Goal: Navigation & Orientation: Find specific page/section

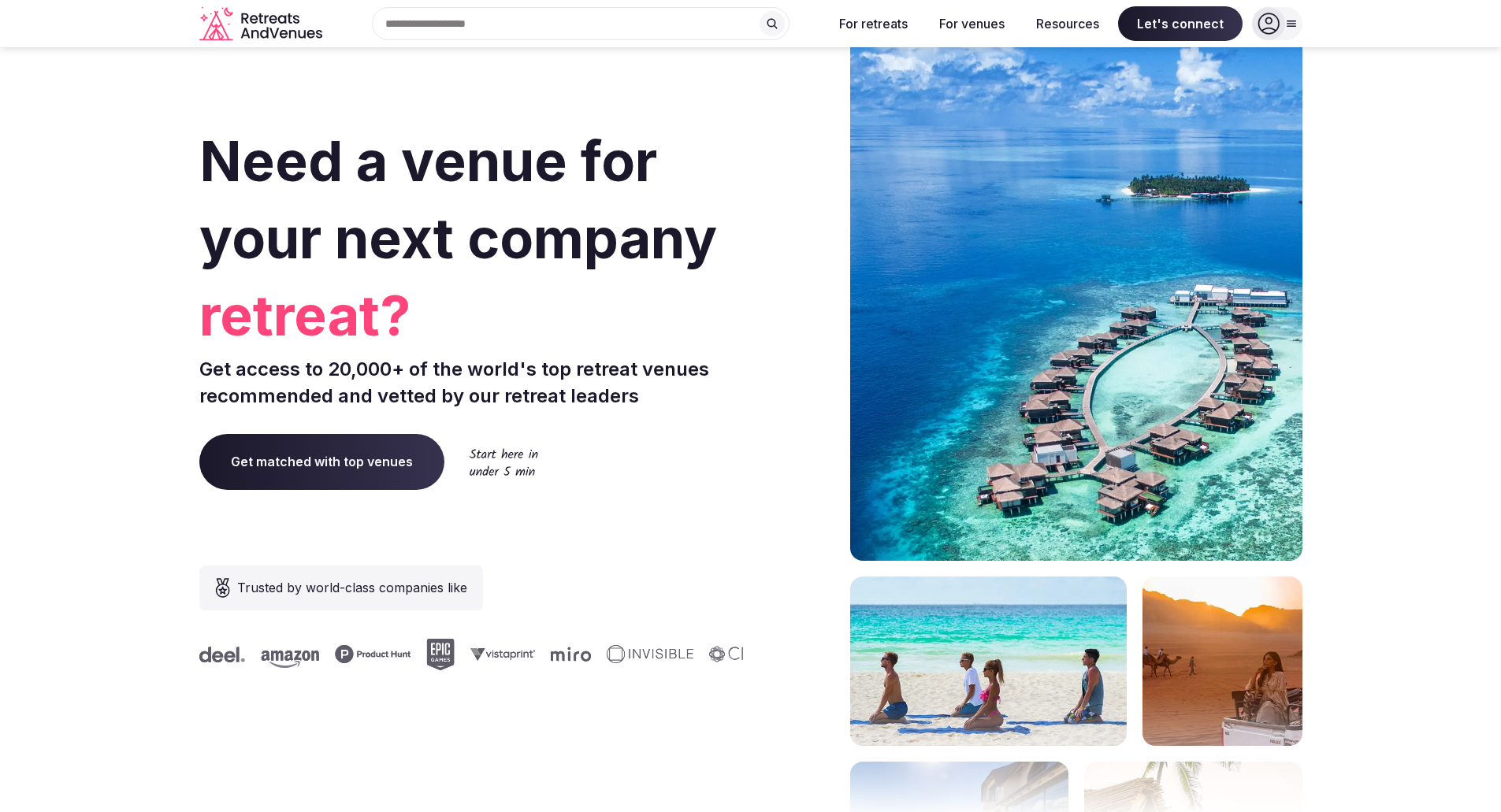
click at [333, 472] on span "Get matched with top venues" at bounding box center [322, 462] width 245 height 55
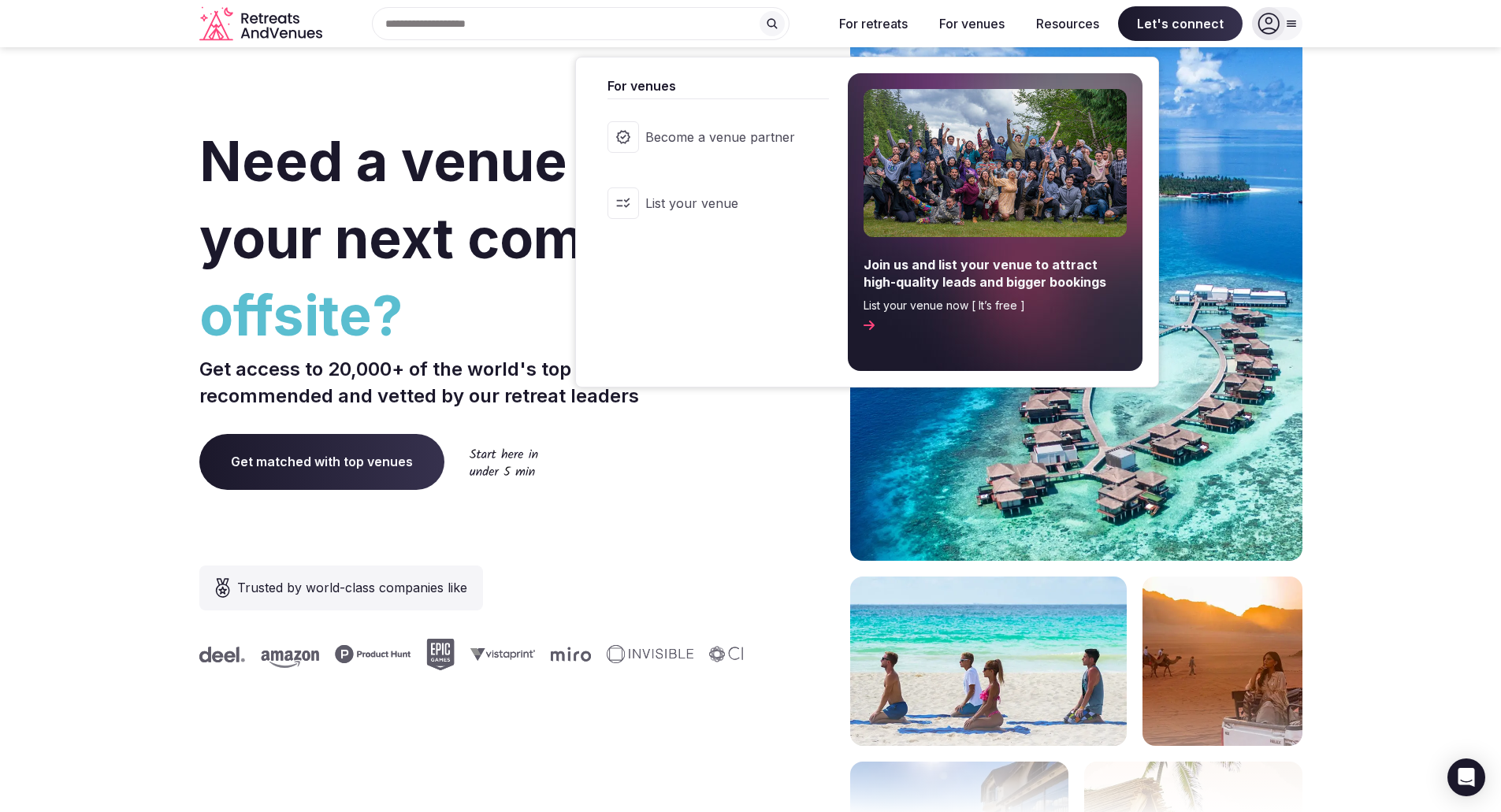
click at [979, 29] on button "For venues" at bounding box center [972, 24] width 90 height 35
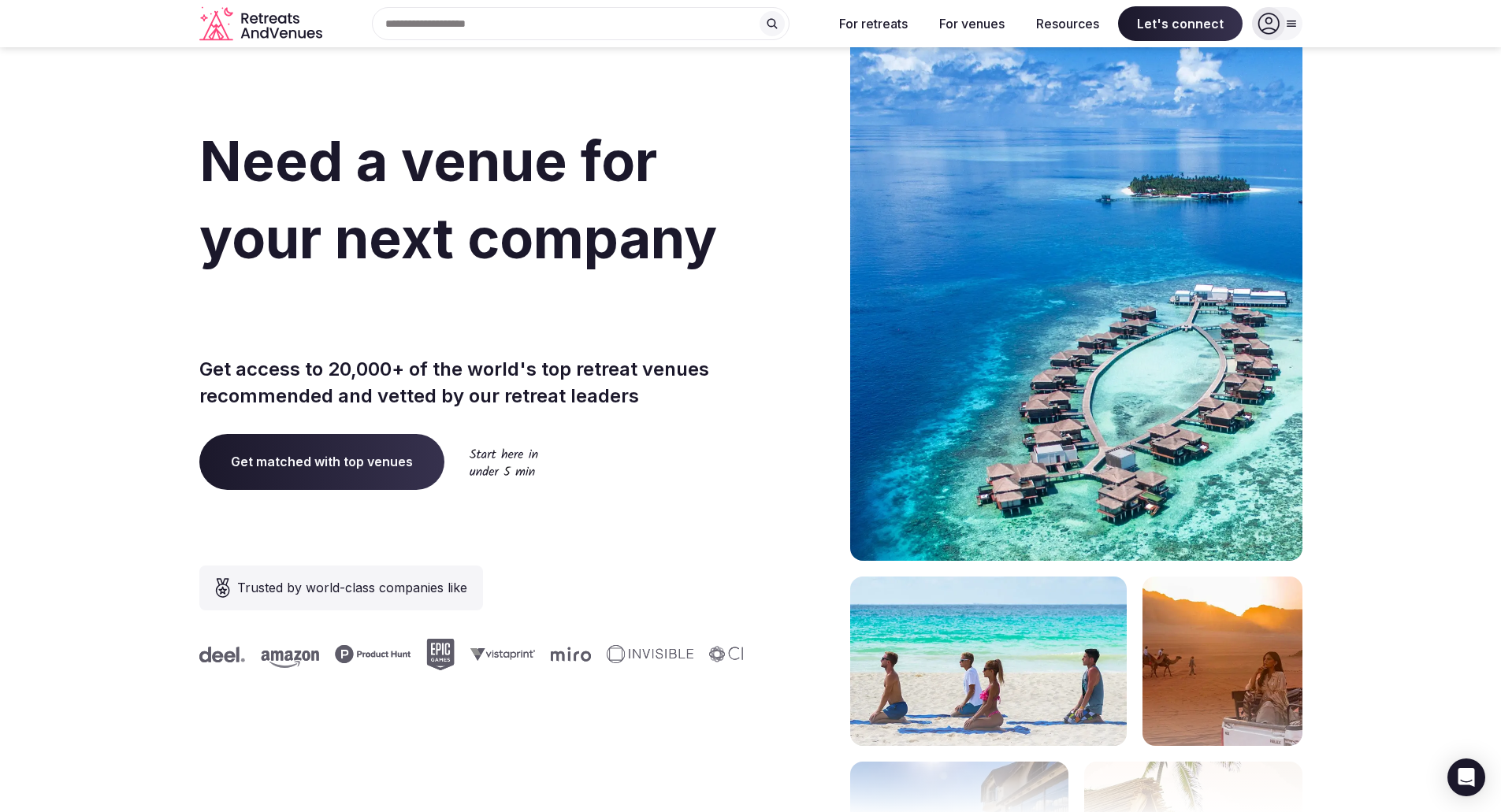
click at [965, 24] on button "For venues" at bounding box center [972, 24] width 90 height 35
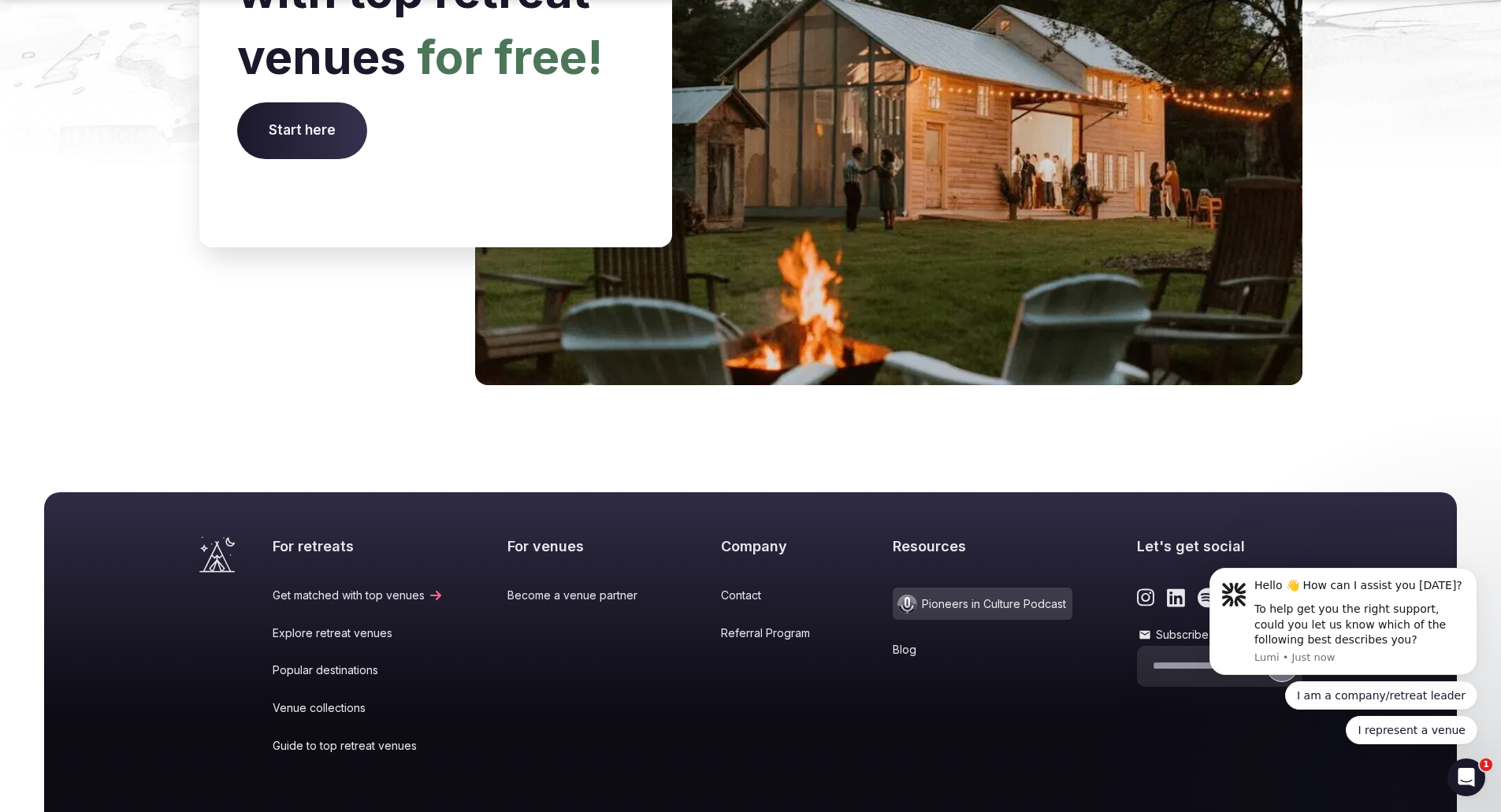
scroll to position [6440, 0]
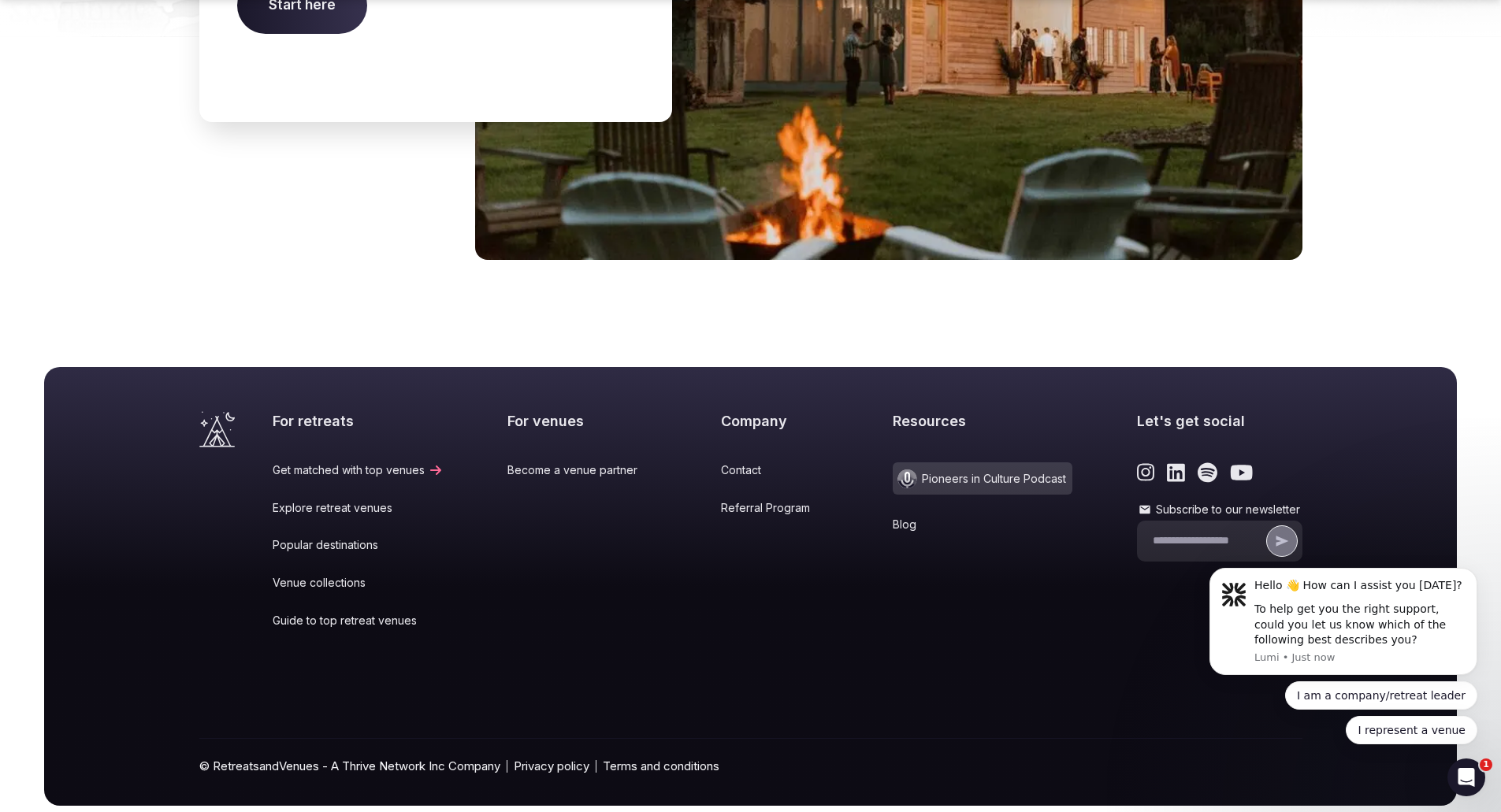
click at [362, 500] on link "Explore retreat venues" at bounding box center [358, 508] width 171 height 16
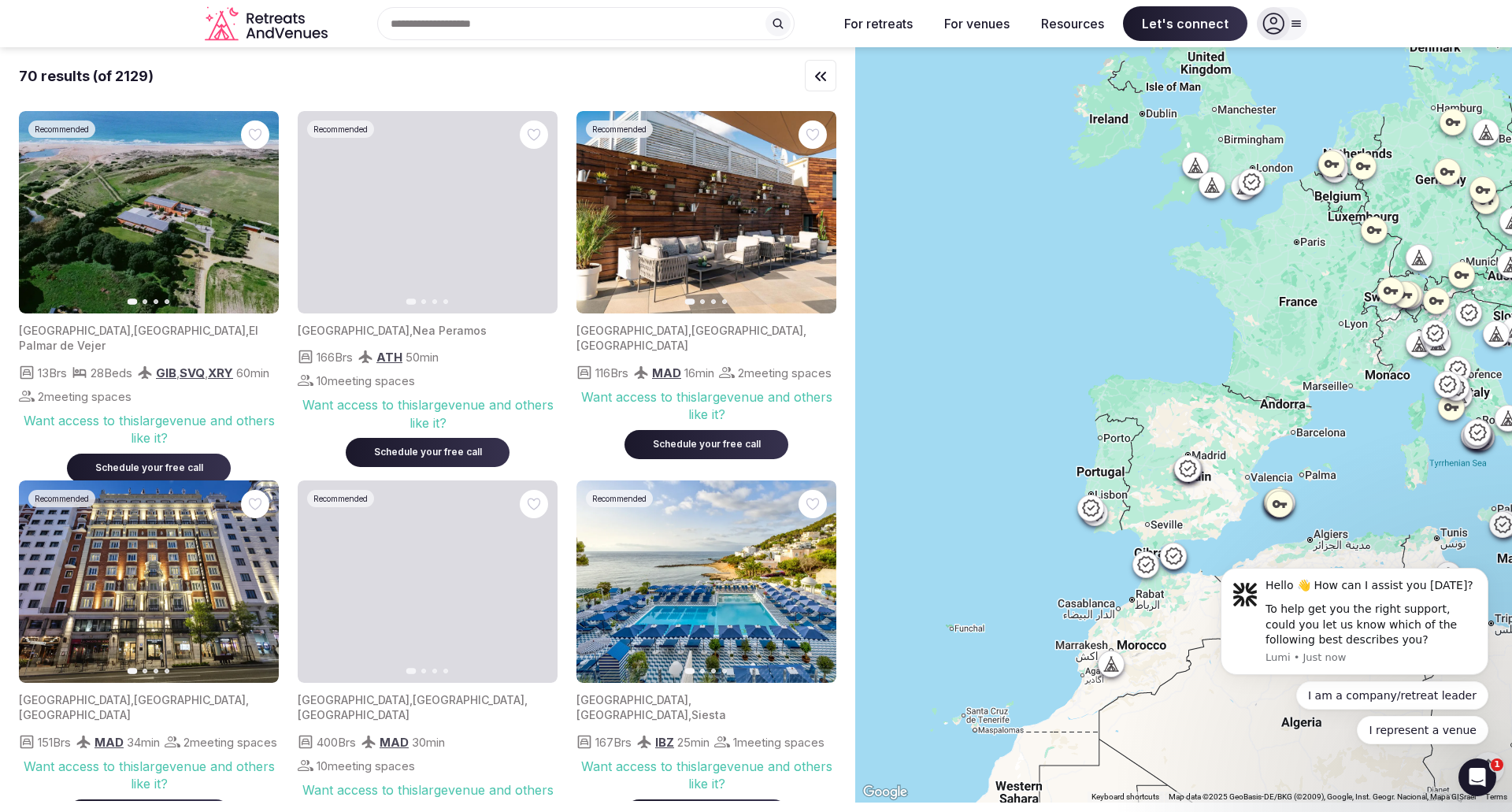
drag, startPoint x: 1007, startPoint y: 241, endPoint x: 1426, endPoint y: 329, distance: 428.1
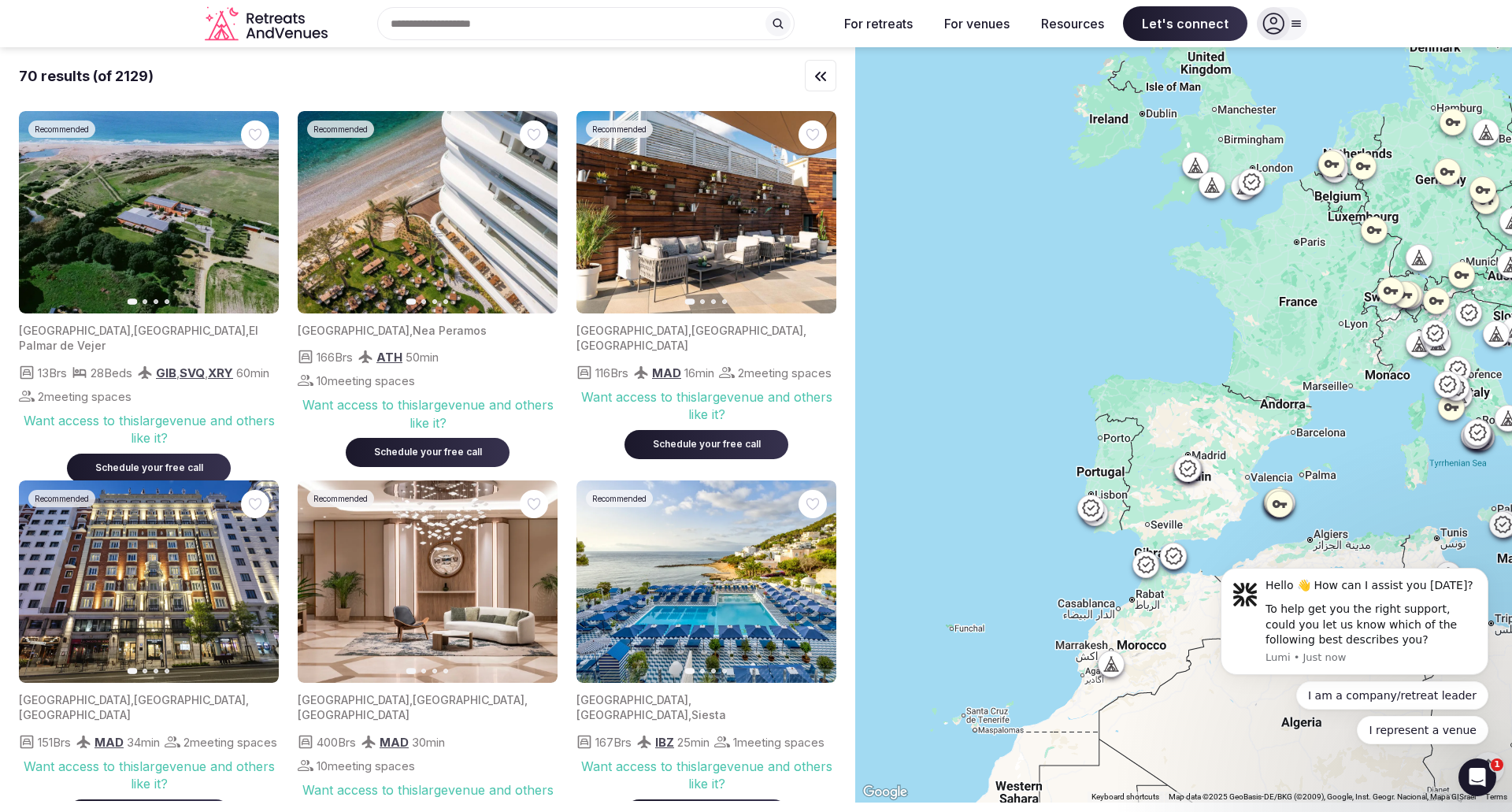
click at [1426, 329] on div at bounding box center [1183, 425] width 657 height 755
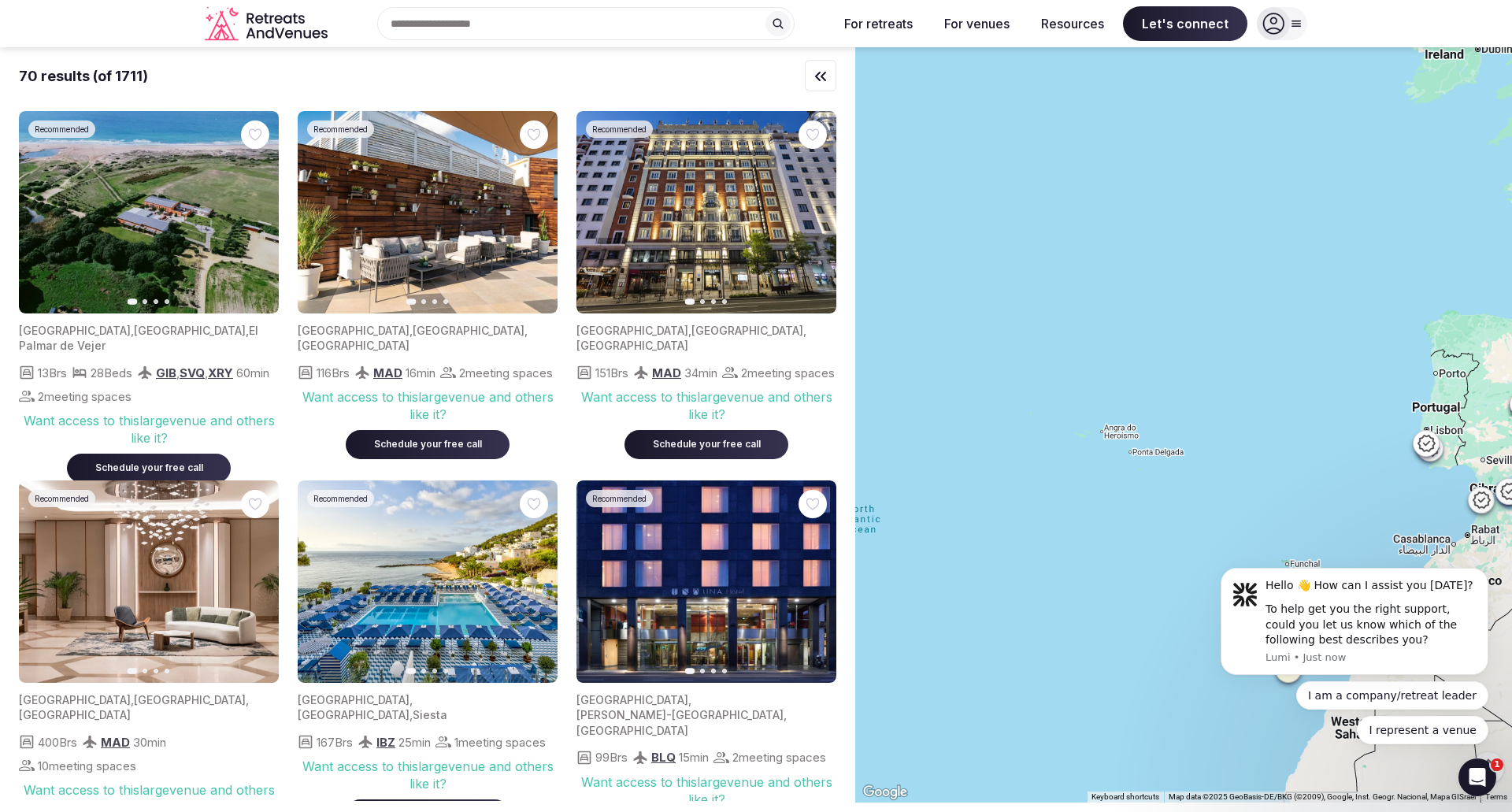
drag, startPoint x: 1053, startPoint y: 334, endPoint x: 1400, endPoint y: 269, distance: 353.0
click at [1400, 269] on div at bounding box center [1183, 425] width 657 height 755
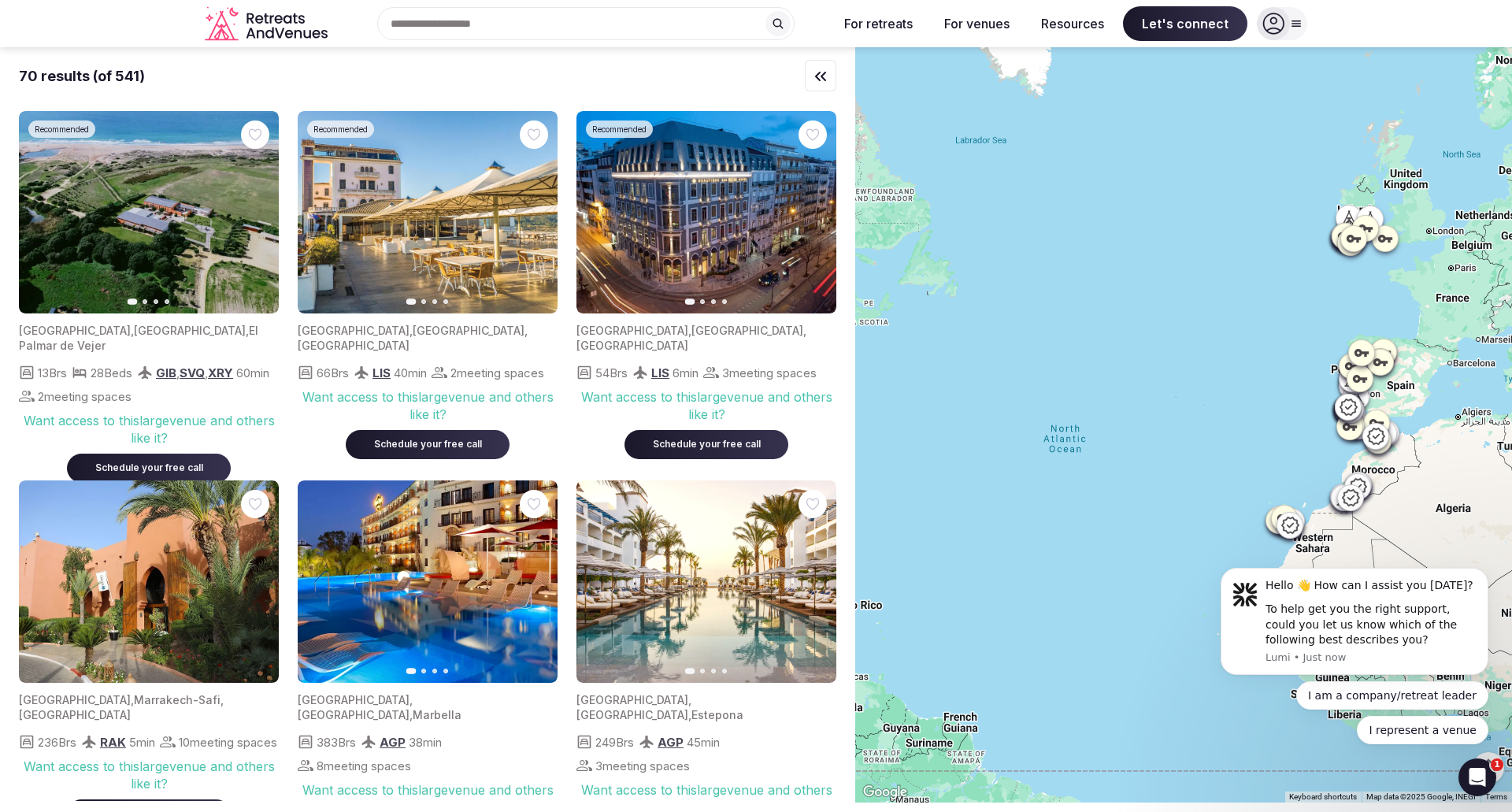
drag, startPoint x: 968, startPoint y: 418, endPoint x: 1302, endPoint y: 404, distance: 334.3
click at [1302, 404] on div at bounding box center [1183, 425] width 657 height 755
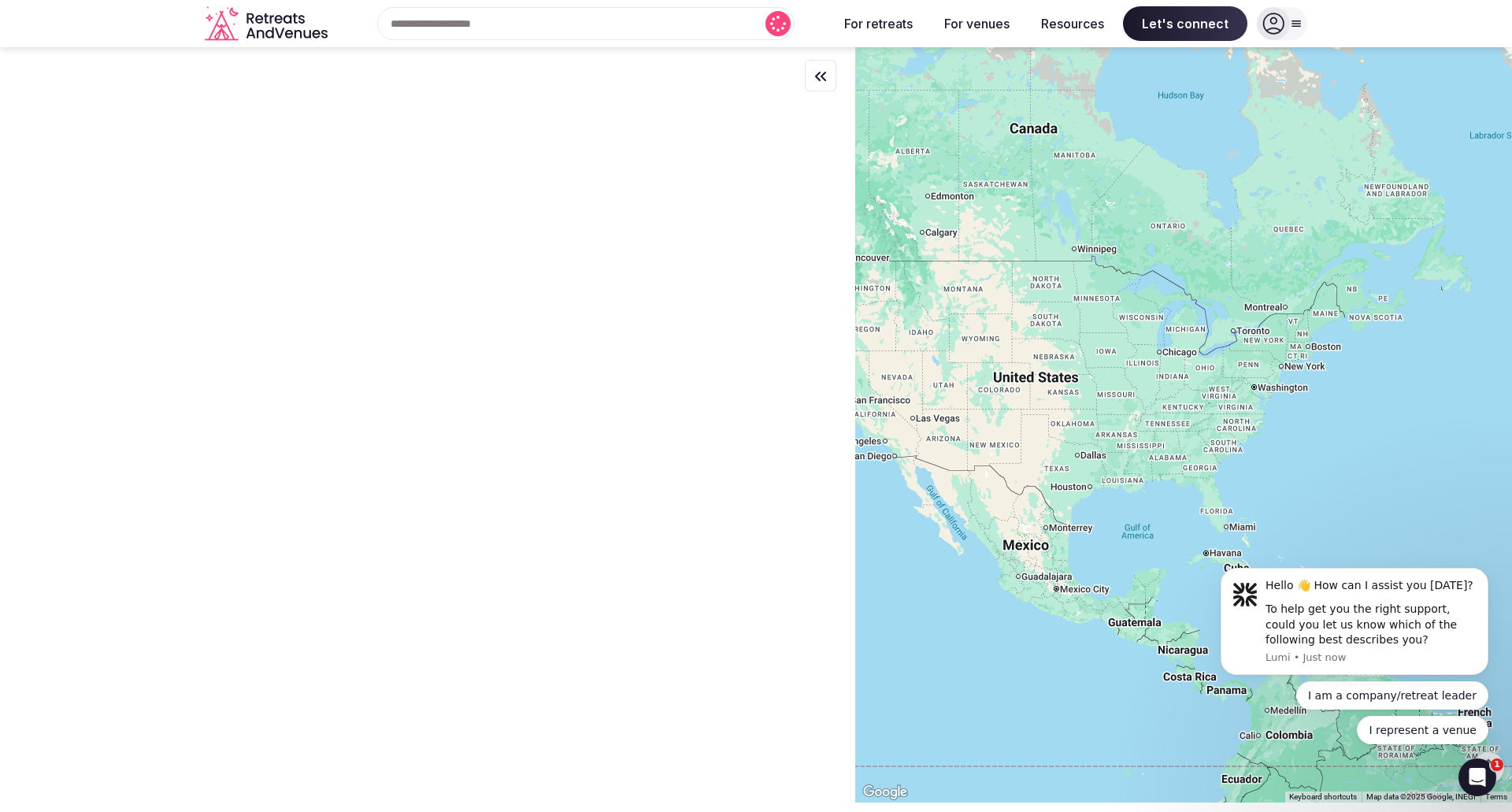
drag, startPoint x: 1117, startPoint y: 391, endPoint x: 1449, endPoint y: 406, distance: 332.3
click at [1449, 406] on div at bounding box center [1183, 425] width 657 height 755
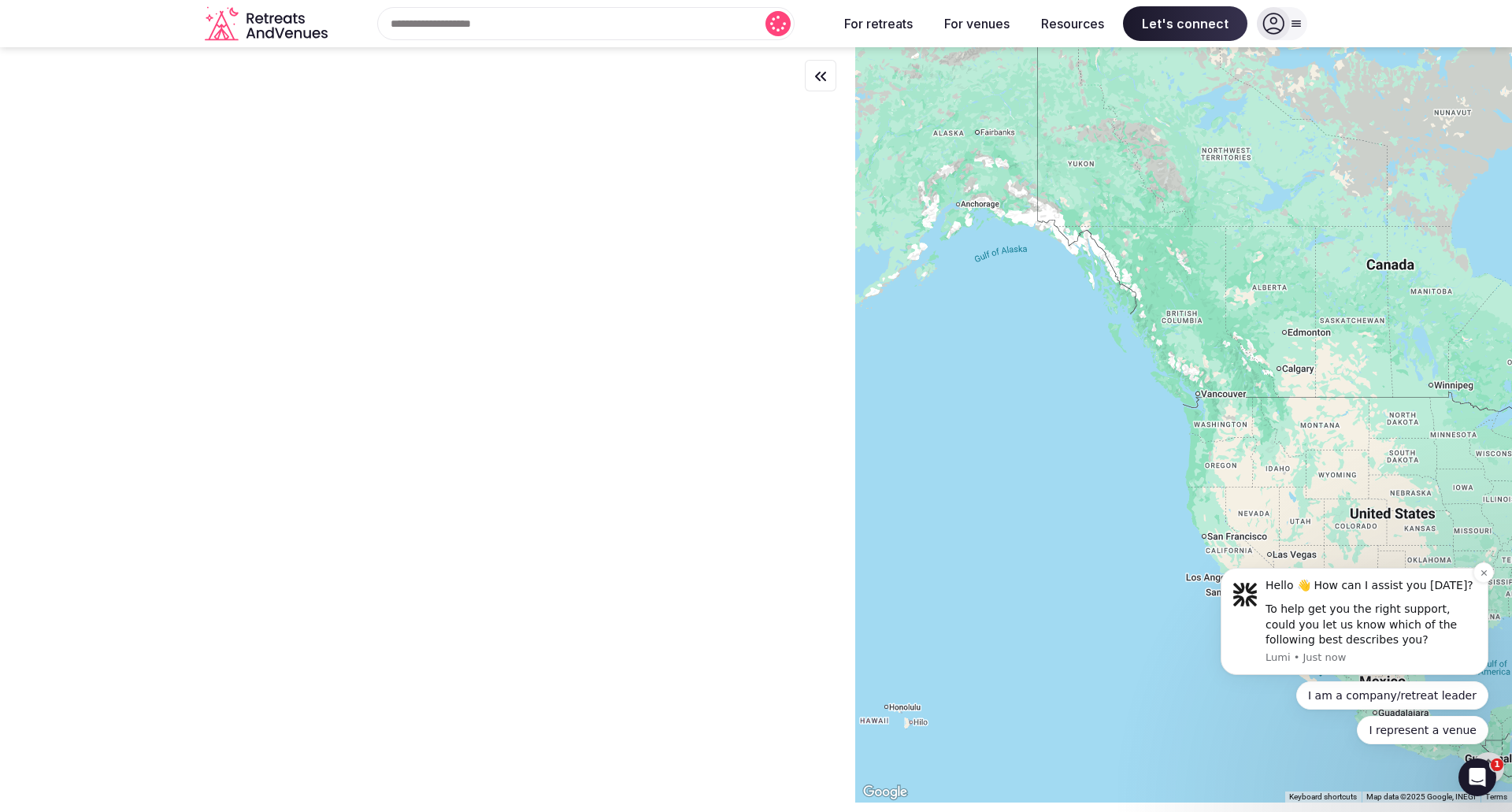
drag, startPoint x: 2267, startPoint y: 825, endPoint x: 1407, endPoint y: 622, distance: 883.6
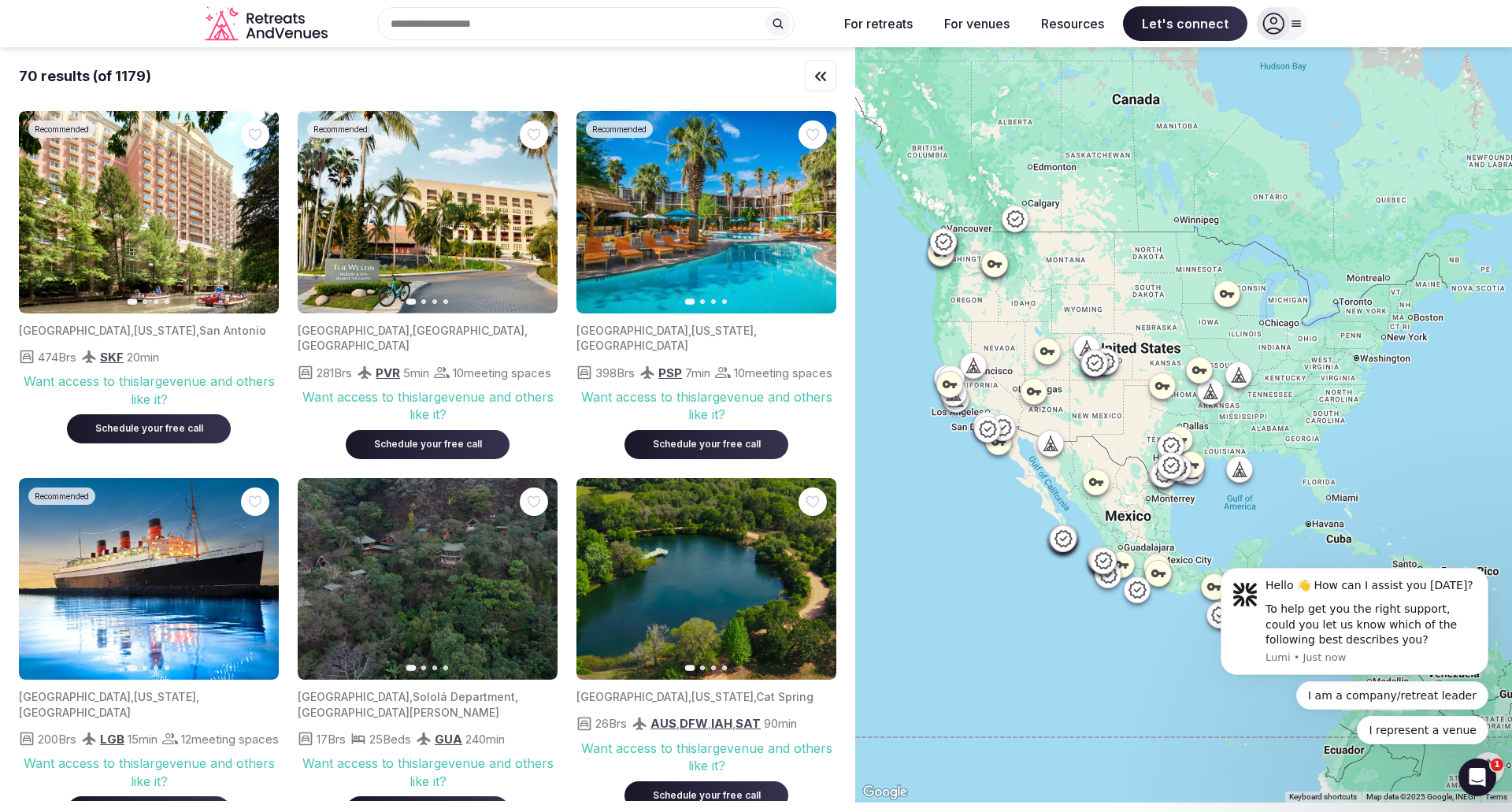
click at [1171, 315] on div at bounding box center [1183, 425] width 657 height 755
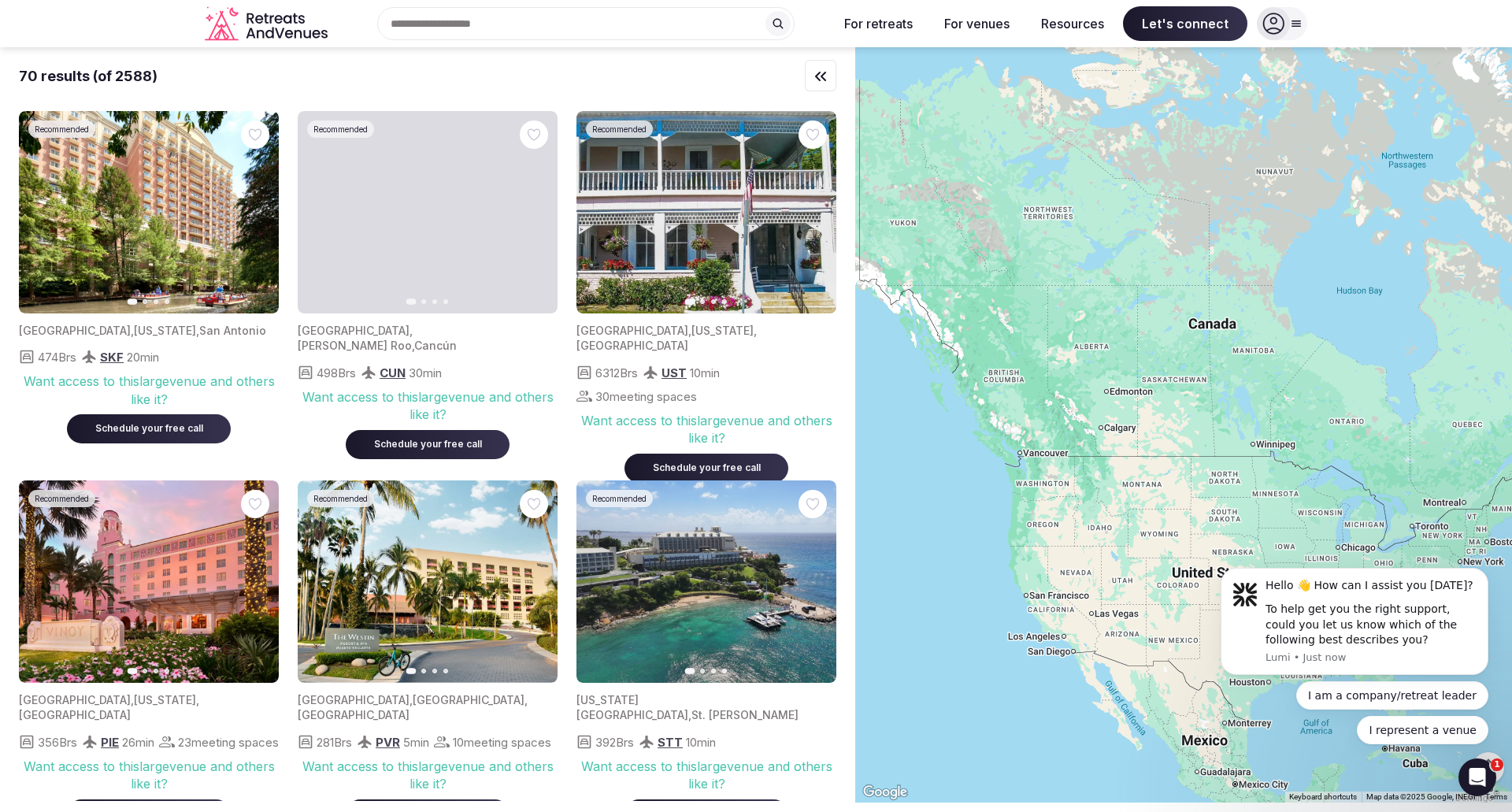
drag, startPoint x: 1064, startPoint y: 200, endPoint x: 1198, endPoint y: 530, distance: 356.2
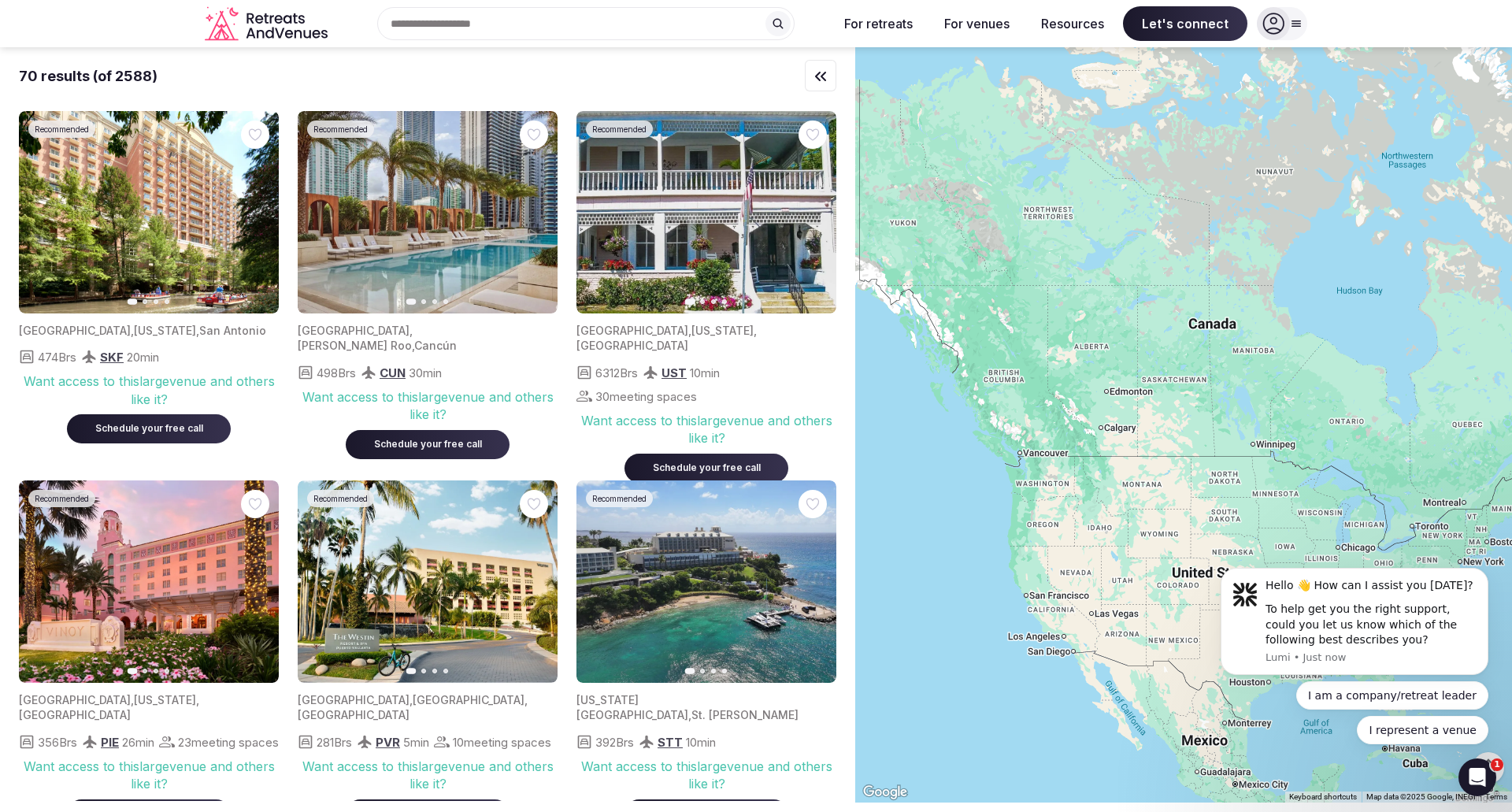
click at [1198, 530] on div at bounding box center [1183, 425] width 657 height 755
